Goal: Entertainment & Leisure: Consume media (video, audio)

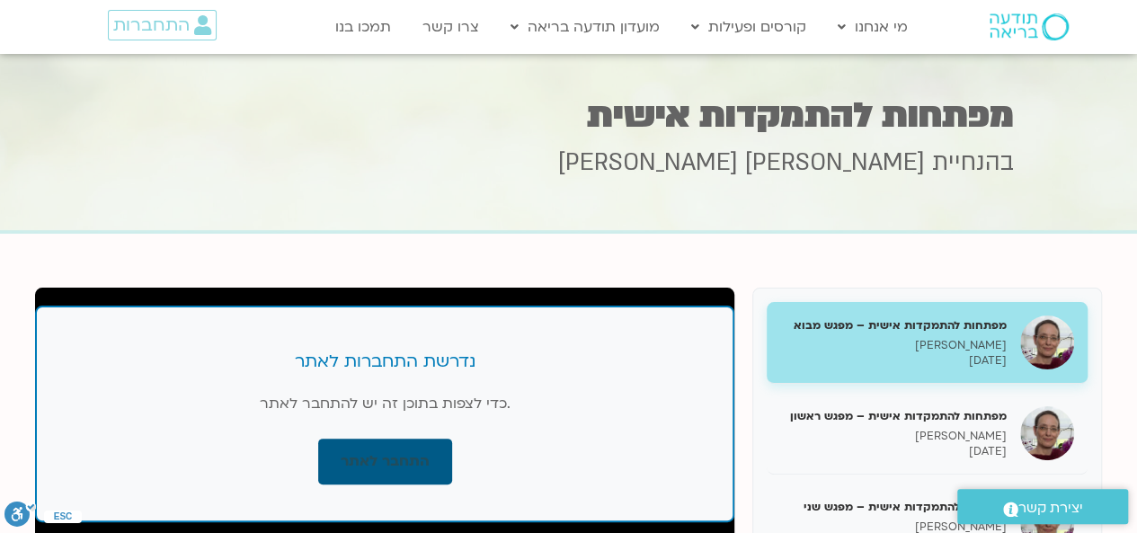
click at [401, 452] on link "התחבר לאתר" at bounding box center [385, 462] width 134 height 46
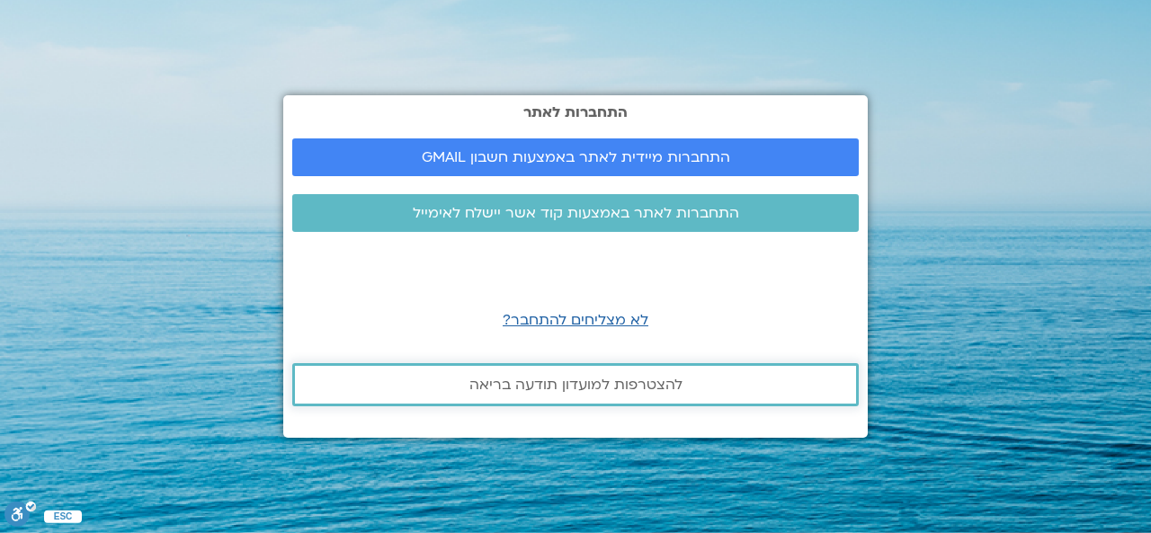
click at [561, 385] on span "להצטרפות למועדון תודעה בריאה" at bounding box center [575, 385] width 213 height 16
click at [559, 389] on span "להצטרפות למועדון תודעה בריאה" at bounding box center [575, 385] width 213 height 16
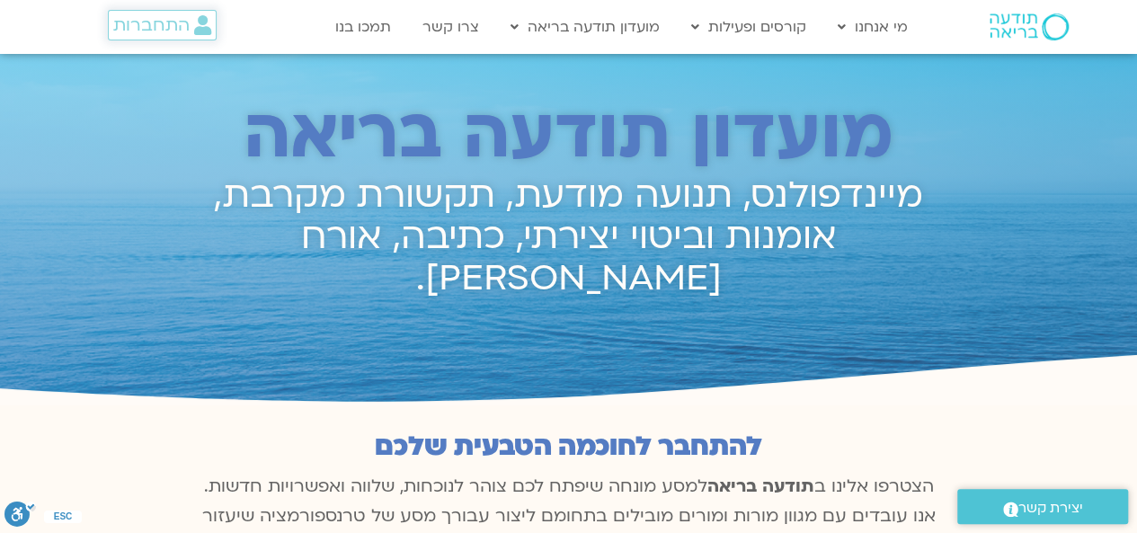
click at [158, 28] on span "התחברות" at bounding box center [151, 25] width 76 height 20
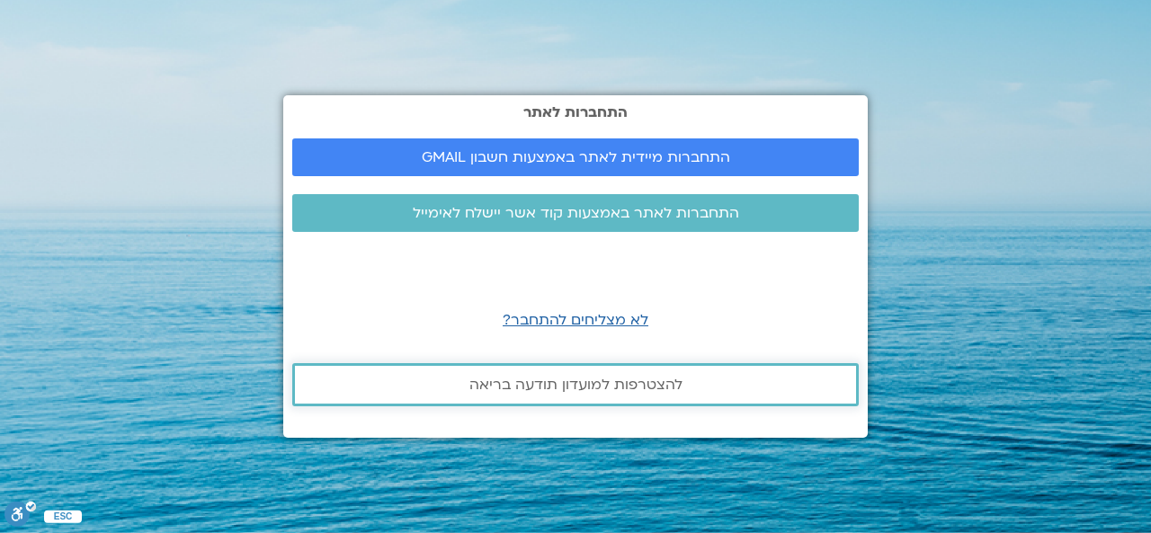
click at [691, 378] on span "להצטרפות למועדון תודעה בריאה" at bounding box center [575, 385] width 518 height 16
click at [563, 157] on span "התחברות מיידית לאתר באמצעות חשבון GMAIL" at bounding box center [576, 157] width 308 height 16
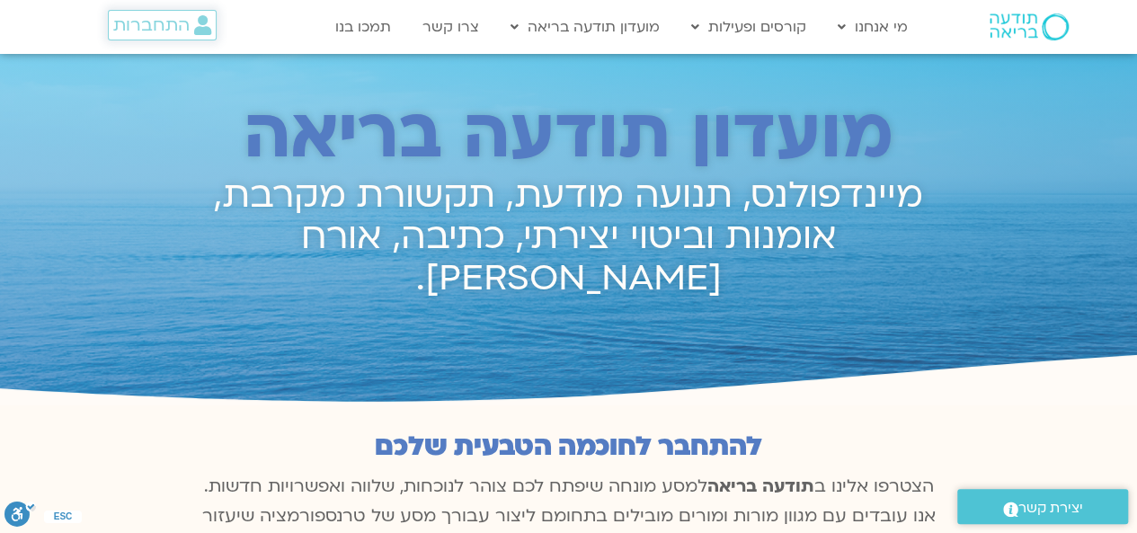
click at [167, 27] on span "התחברות" at bounding box center [151, 25] width 76 height 20
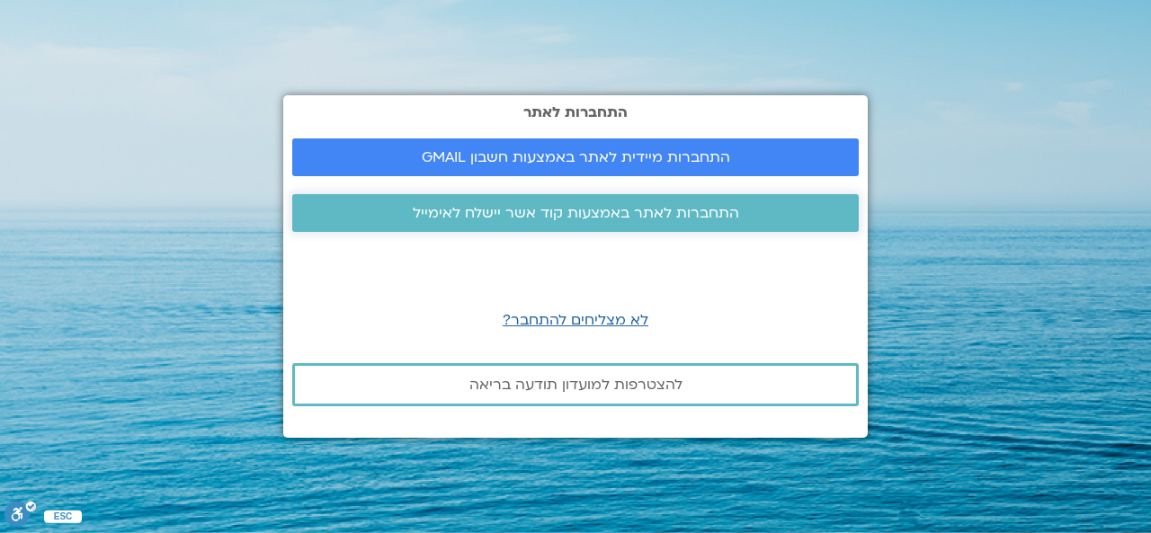
click at [624, 213] on span "התחברות לאתר באמצעות קוד אשר יישלח לאימייל" at bounding box center [576, 213] width 326 height 16
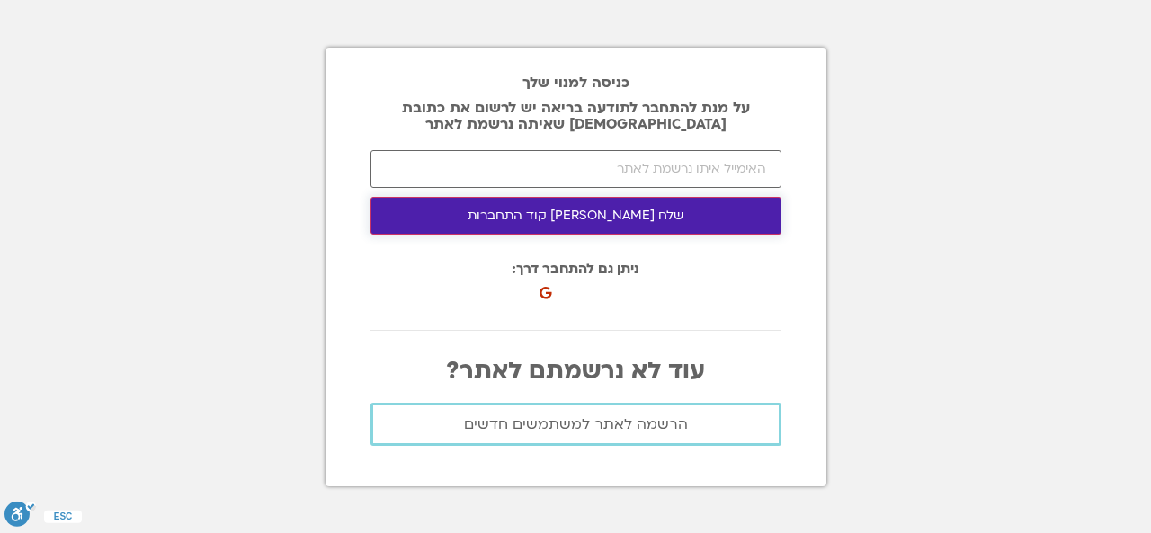
click at [590, 211] on button "שלח [PERSON_NAME] קוד התחברות" at bounding box center [575, 216] width 411 height 38
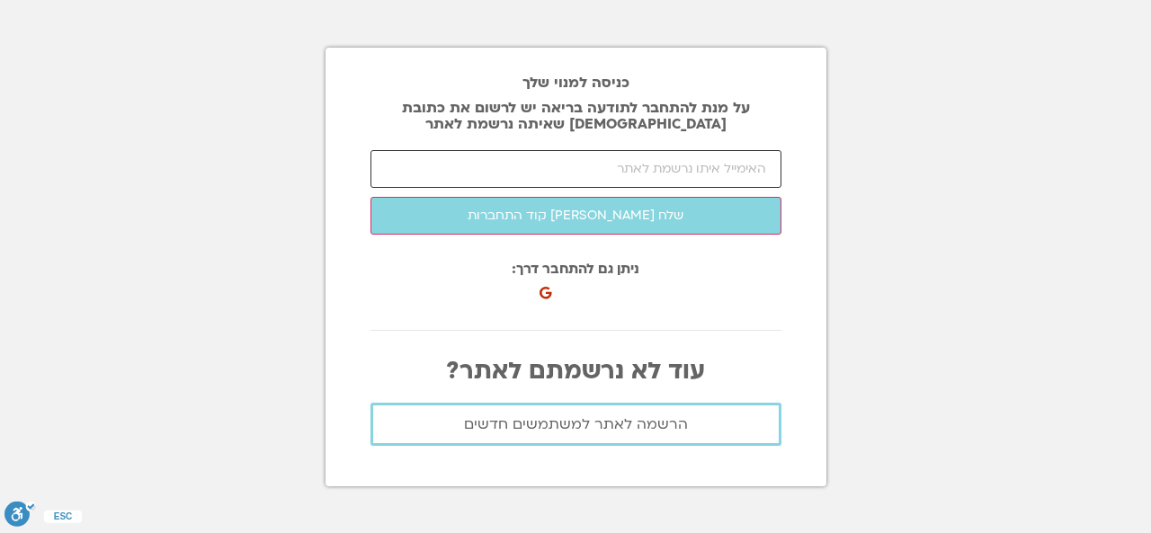
click at [676, 176] on input "email" at bounding box center [575, 169] width 411 height 38
type input "[EMAIL_ADDRESS][DOMAIN_NAME]"
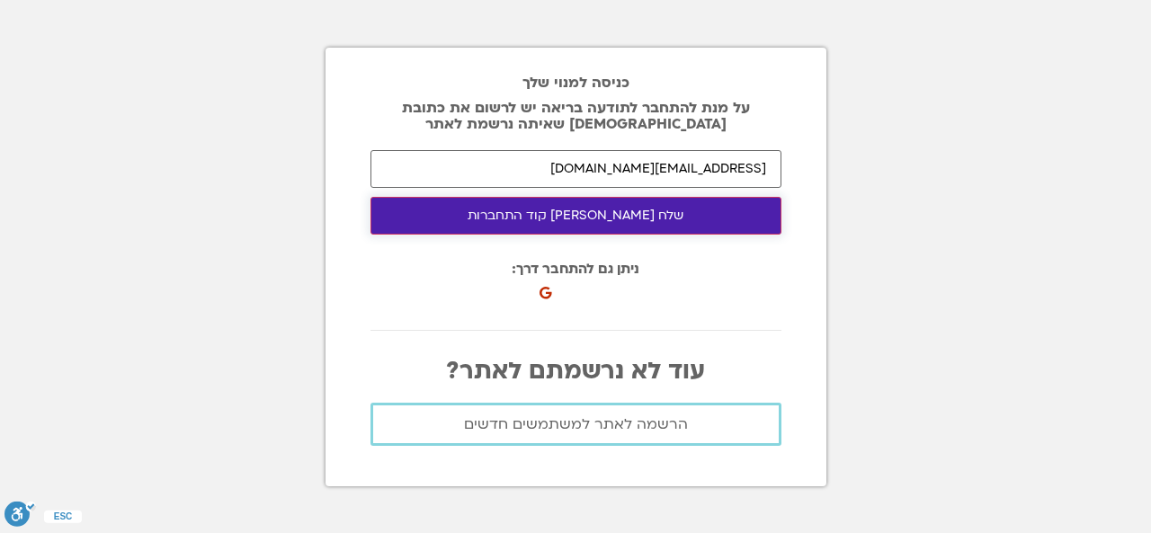
click at [637, 210] on button "שלח [PERSON_NAME] קוד התחברות" at bounding box center [575, 216] width 411 height 38
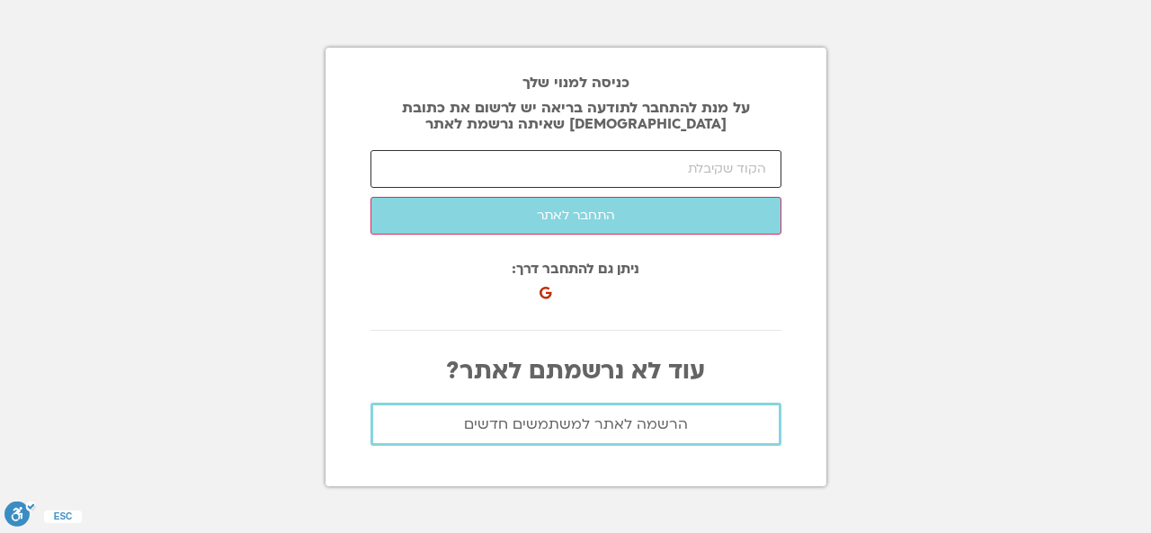
click at [672, 170] on input "number" at bounding box center [575, 169] width 411 height 38
type input "32487"
click button "שלח [PERSON_NAME] קוד התחברות" at bounding box center [0, 0] width 0 height 0
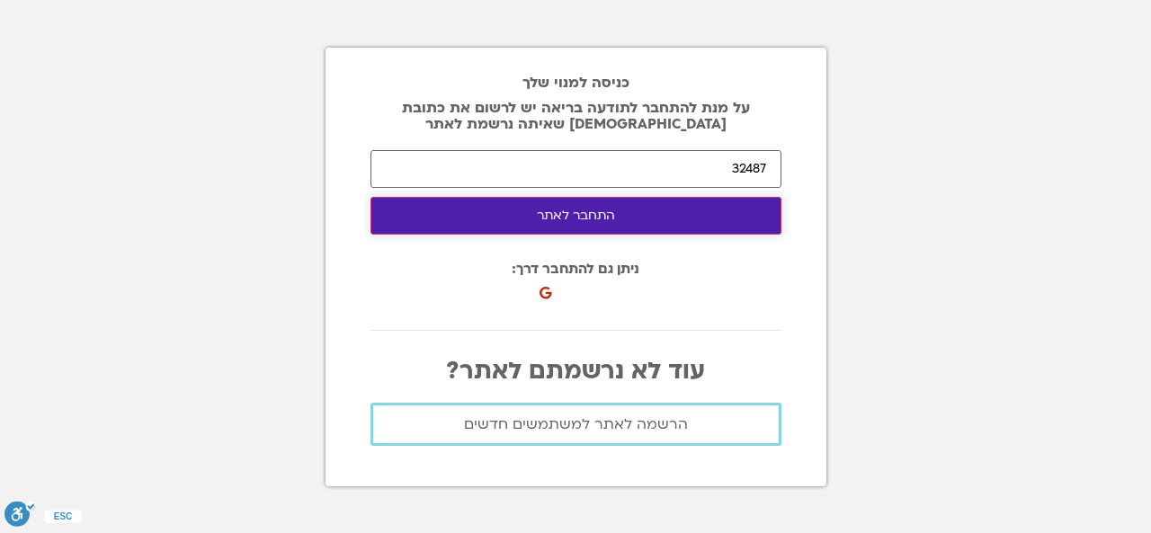
click at [530, 217] on button "התחבר לאתר" at bounding box center [575, 216] width 411 height 38
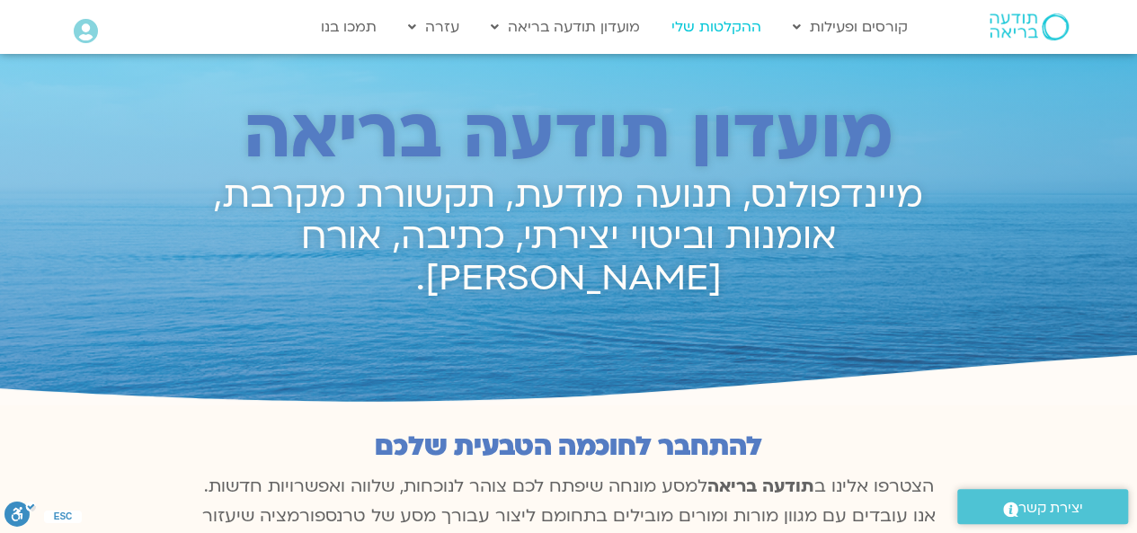
click at [735, 27] on link "ההקלטות שלי" at bounding box center [717, 27] width 108 height 34
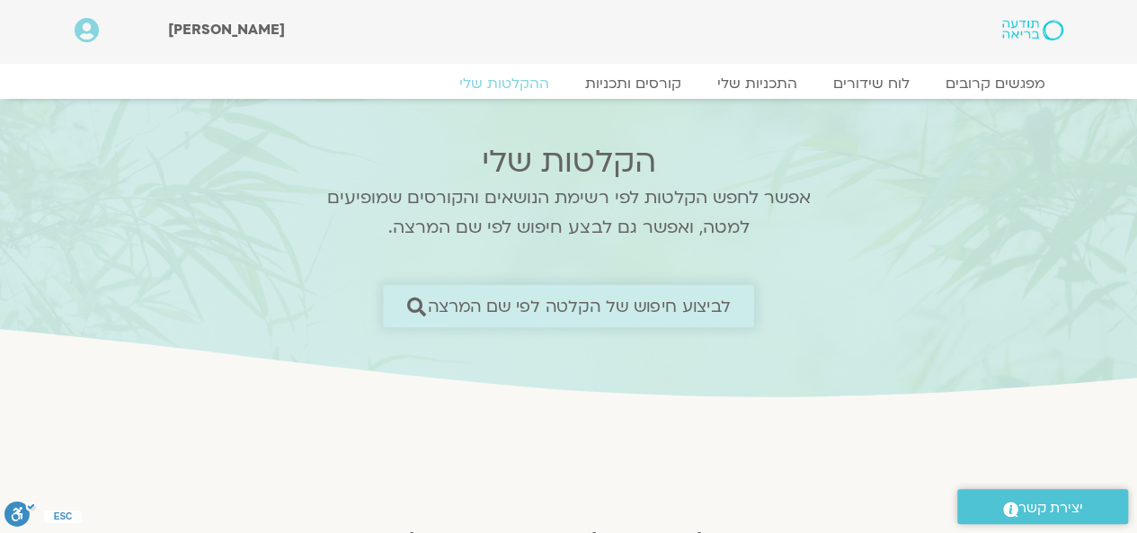
click at [664, 304] on span "לביצוע חיפוש של הקלטה לפי שם המרצה" at bounding box center [579, 306] width 303 height 19
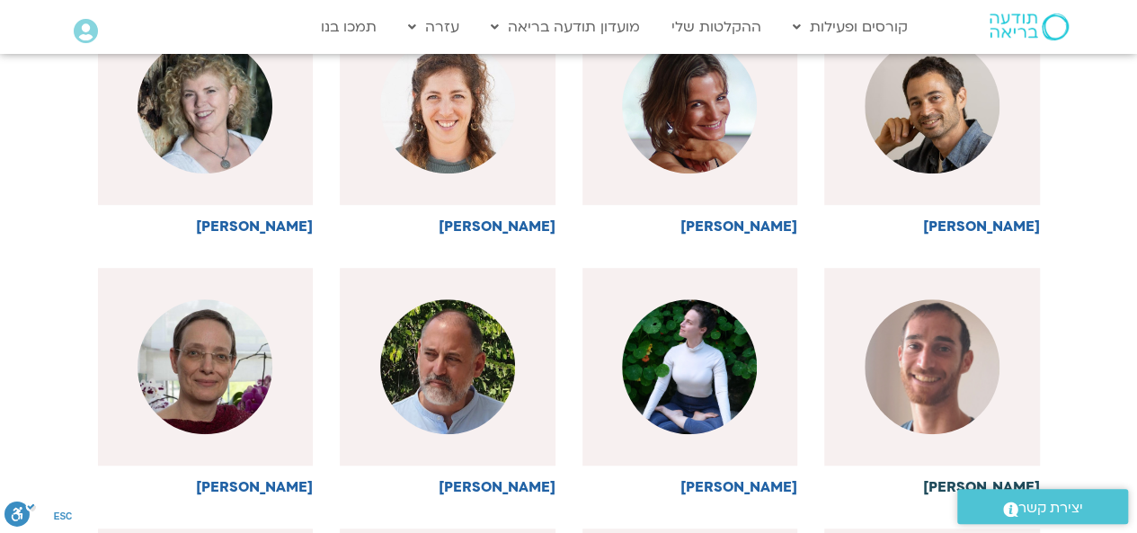
scroll to position [563, 0]
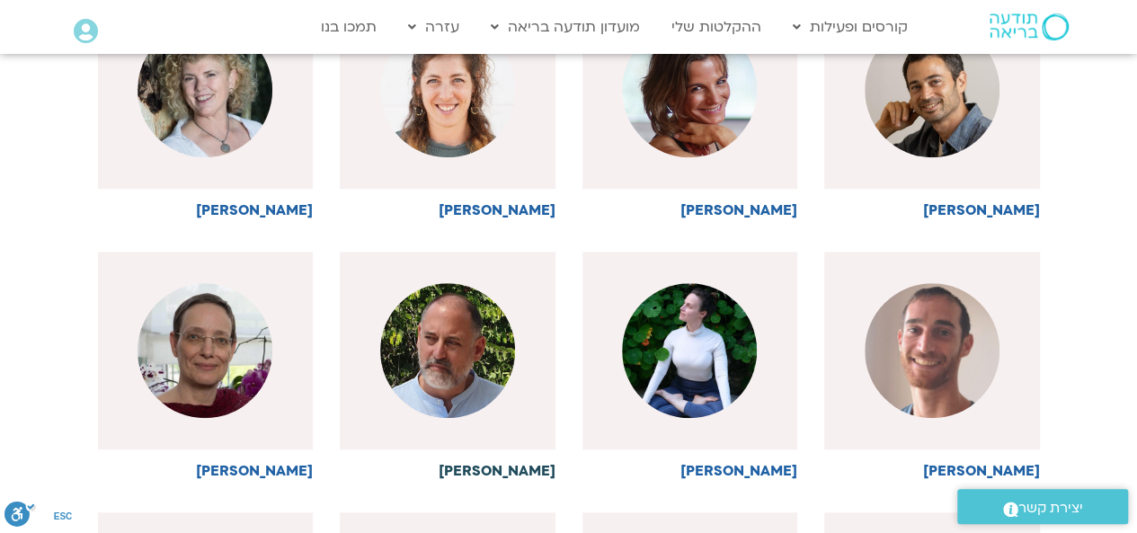
click at [436, 353] on img at bounding box center [447, 350] width 135 height 135
click at [436, 352] on img at bounding box center [447, 350] width 135 height 135
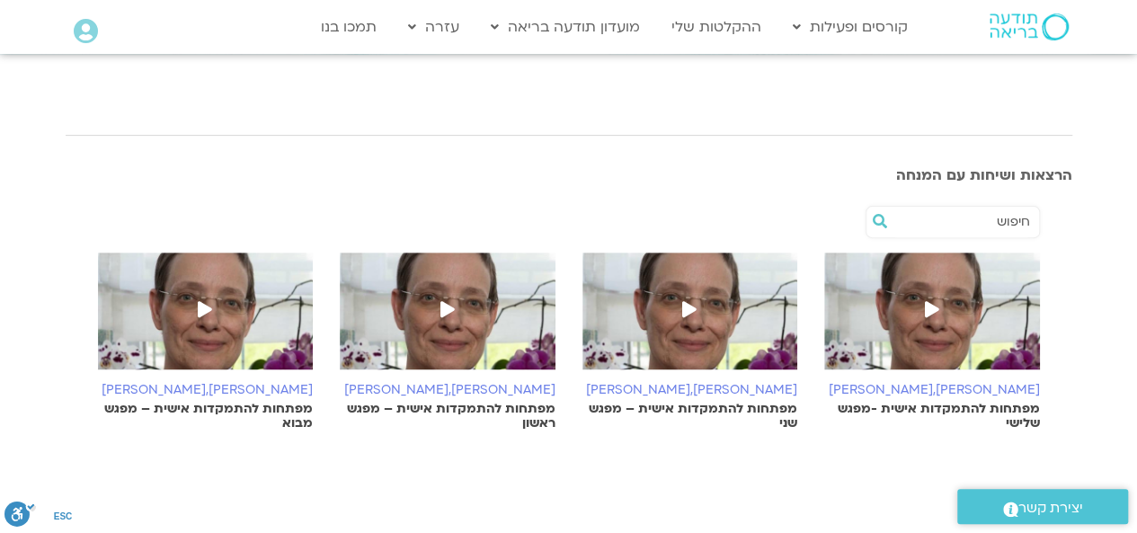
scroll to position [281, 0]
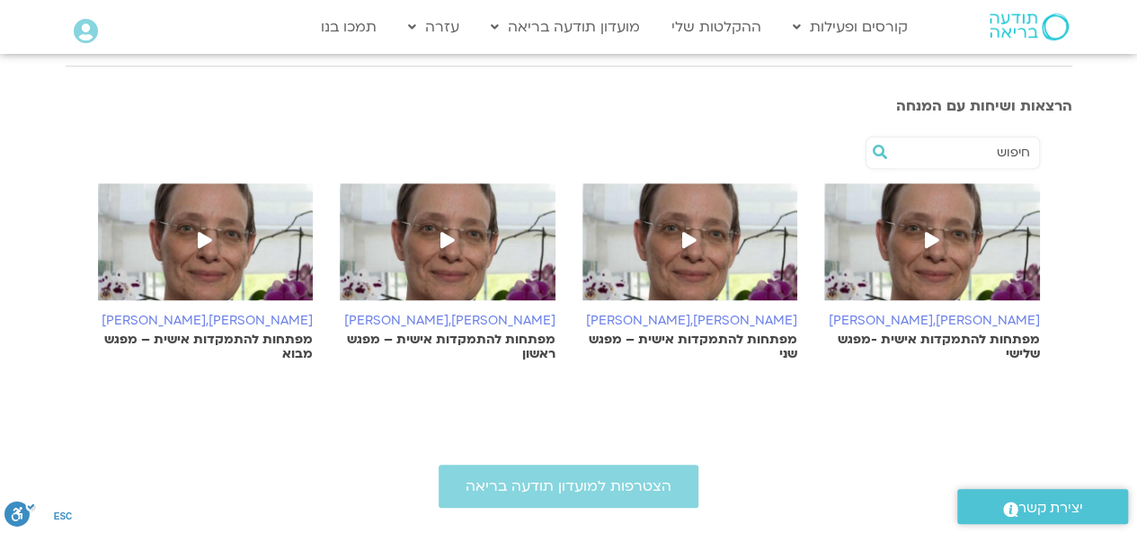
click at [932, 237] on icon at bounding box center [932, 240] width 14 height 16
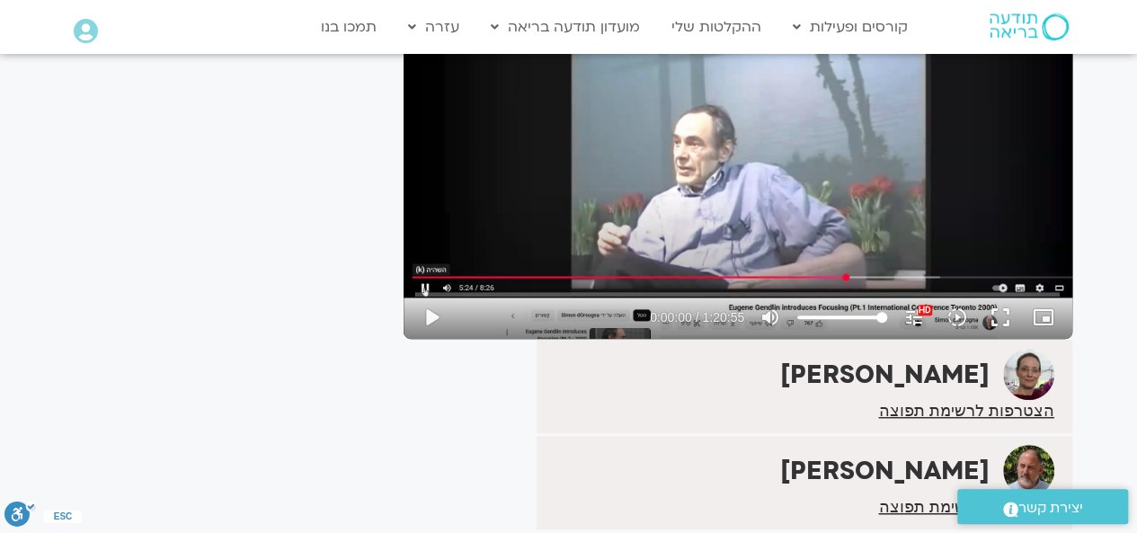
scroll to position [243, 0]
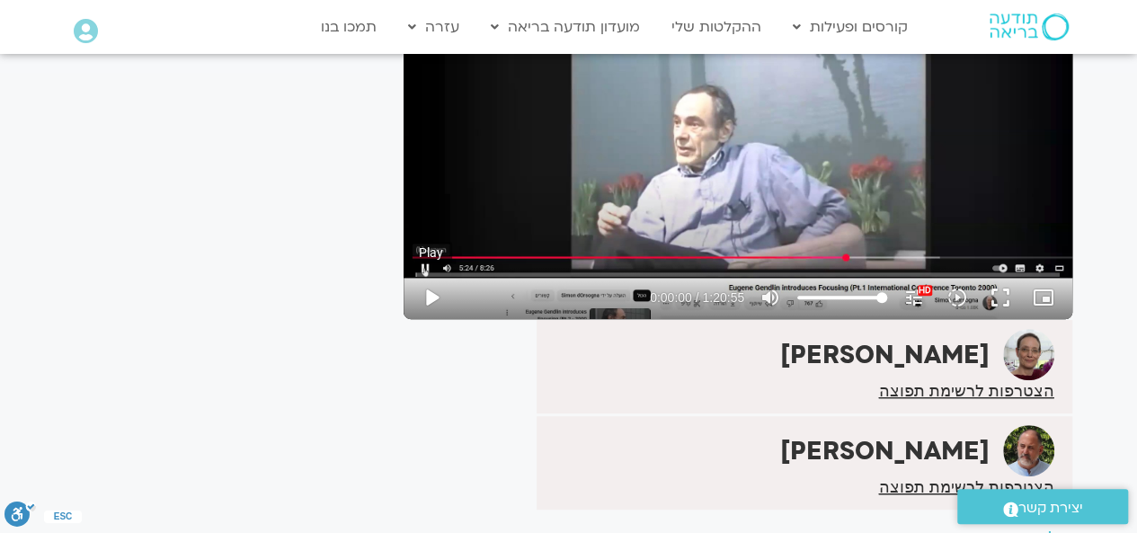
drag, startPoint x: 847, startPoint y: 258, endPoint x: 414, endPoint y: 283, distance: 434.1
click at [414, 283] on div "Skip Ad 4:22 play_arrow 0:00:00 / 1:20:55 volume_up Mute tune Resolution Auto 1…" at bounding box center [738, 131] width 669 height 376
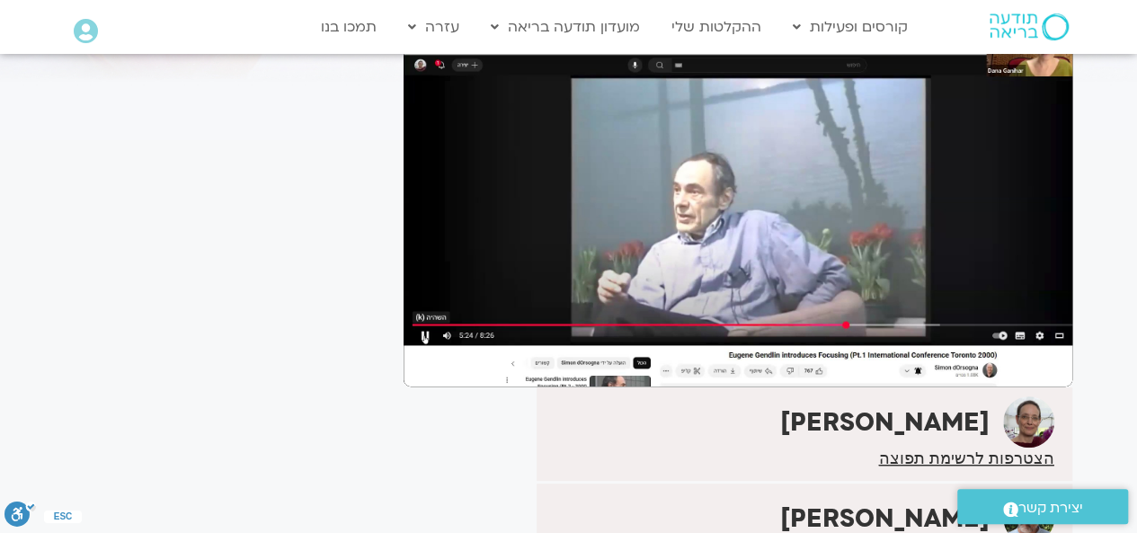
scroll to position [109, 0]
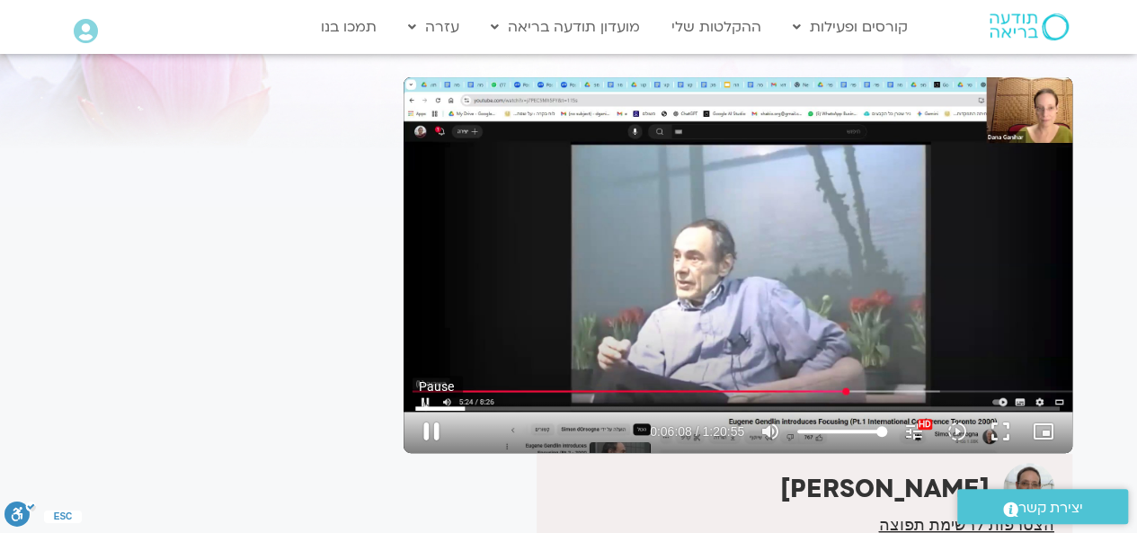
click at [427, 432] on button "pause" at bounding box center [431, 431] width 43 height 43
type input "368.595449"
